Goal: Information Seeking & Learning: Check status

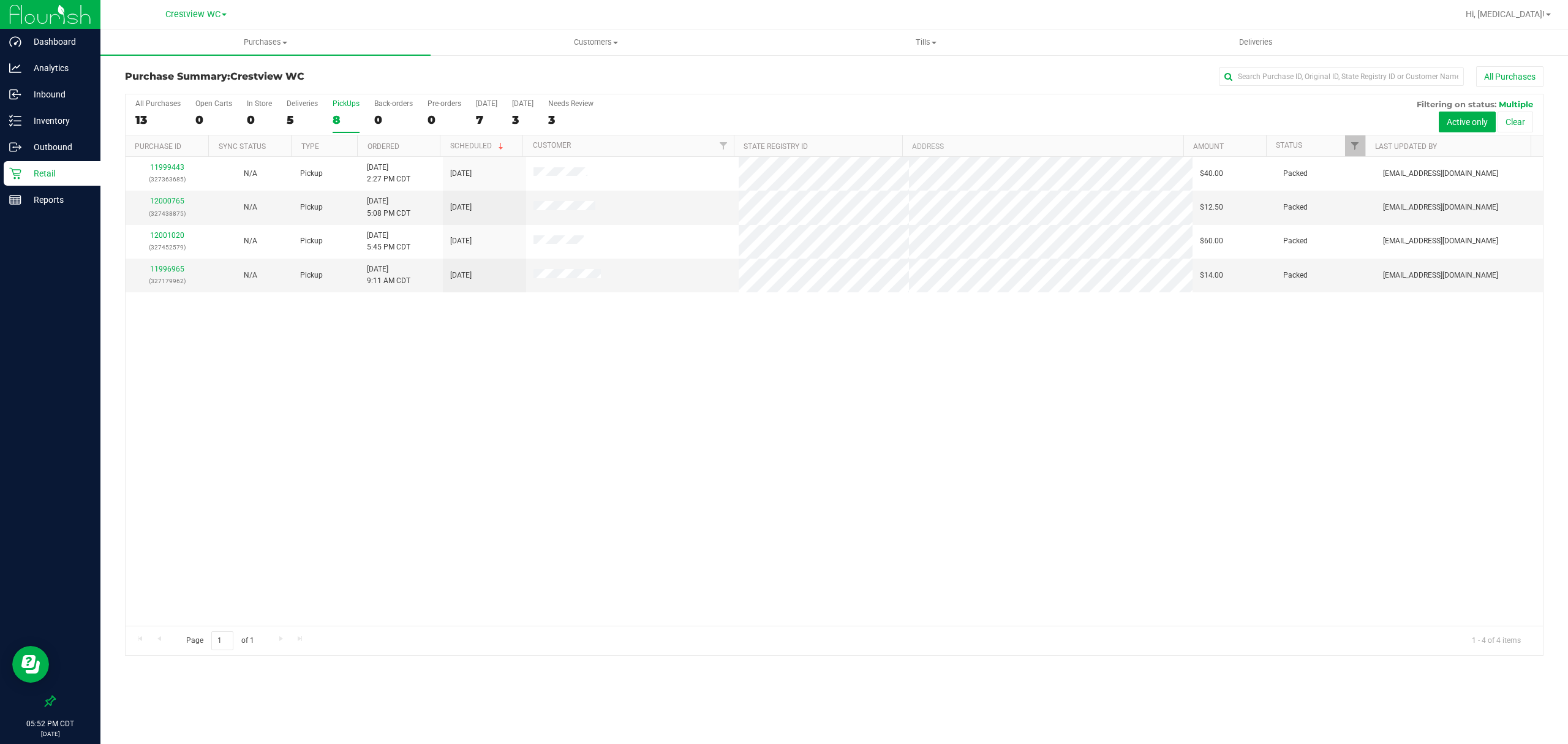
click at [591, 438] on div "11999443 (327363685) N/A Pickup [DATE] 2:27 PM CDT 9/24/2025 $40.00 Packed [EMA…" at bounding box center [834, 391] width 1417 height 469
click at [339, 109] on label "PickUps 8" at bounding box center [346, 116] width 27 height 34
click at [0, 0] on input "PickUps 8" at bounding box center [0, 0] width 0 height 0
click at [14, 202] on icon at bounding box center [16, 200] width 13 height 13
click at [60, 207] on div "Reports" at bounding box center [52, 200] width 97 height 24
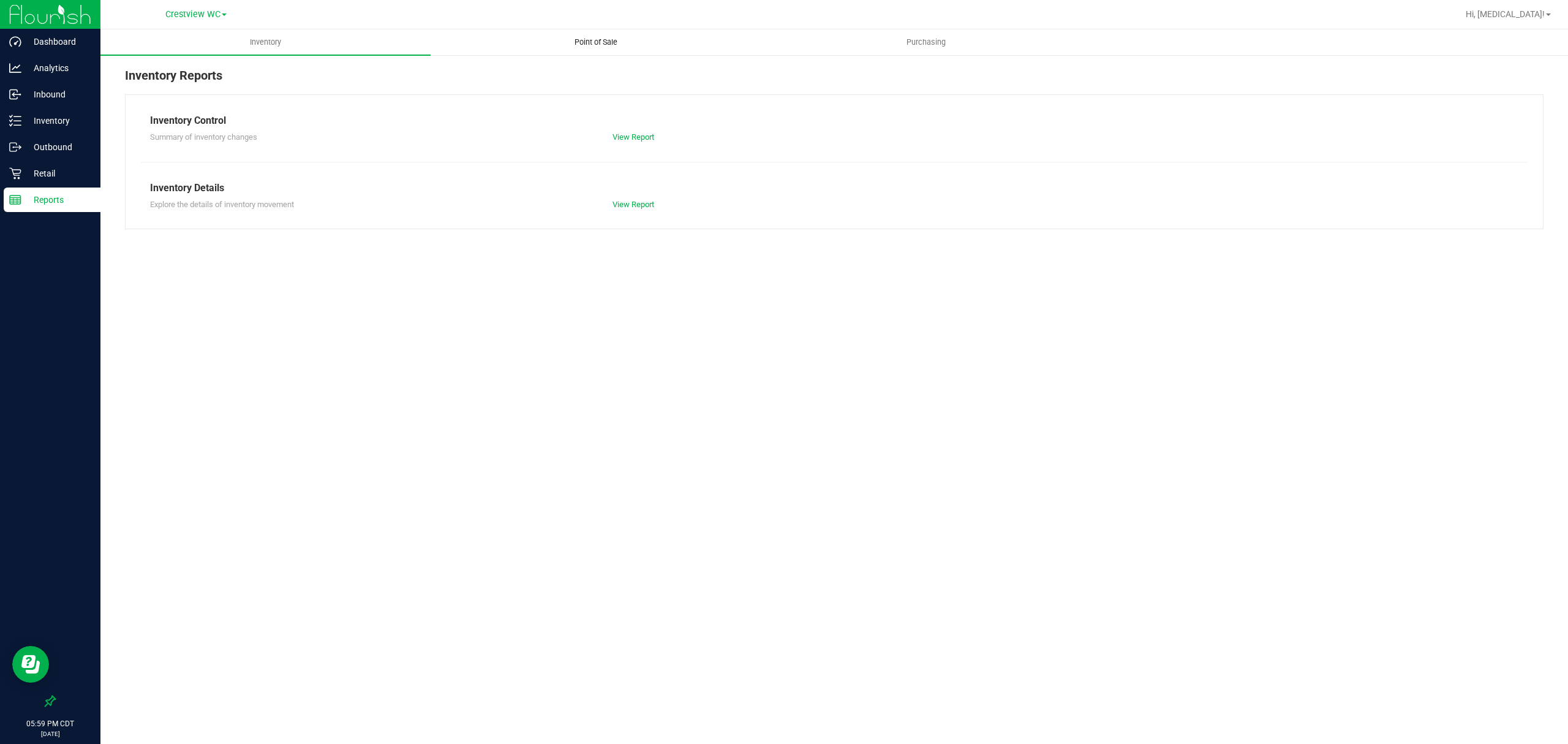
click at [594, 47] on span "Point of Sale" at bounding box center [596, 43] width 76 height 11
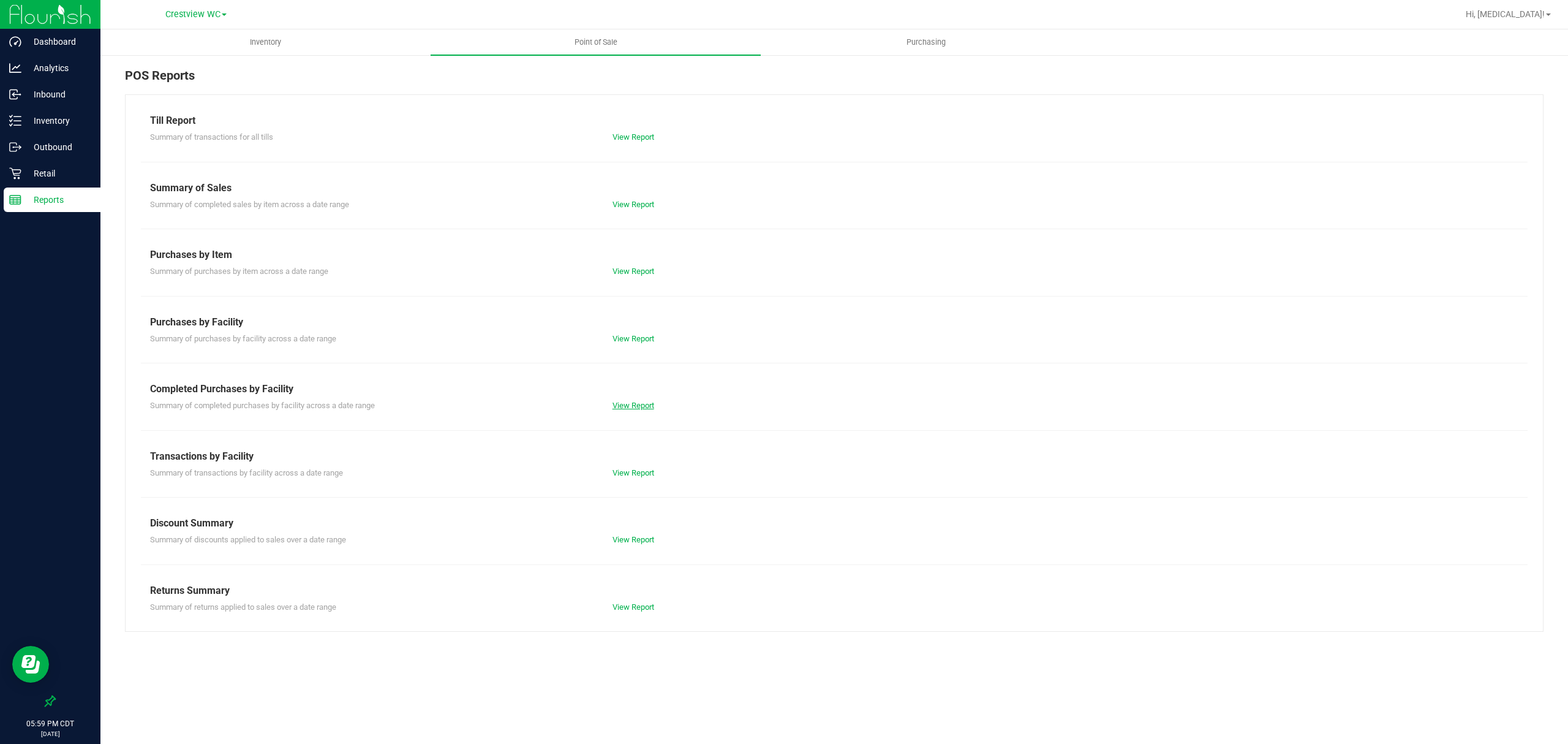
click at [633, 402] on link "View Report" at bounding box center [633, 405] width 41 height 9
